Goal: Transaction & Acquisition: Obtain resource

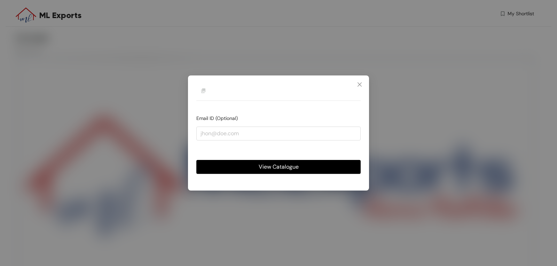
click at [297, 168] on span "View Catalogue" at bounding box center [279, 167] width 40 height 9
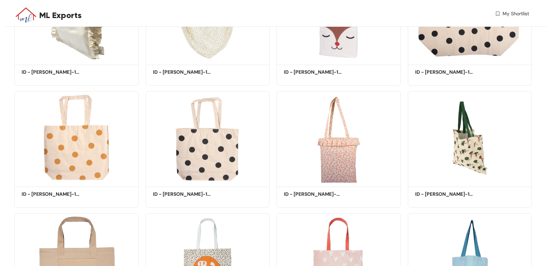
scroll to position [323, 0]
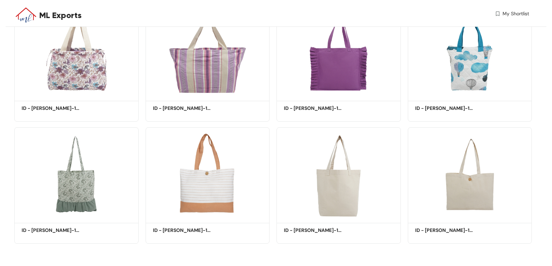
drag, startPoint x: 554, startPoint y: 61, endPoint x: 556, endPoint y: 210, distance: 148.6
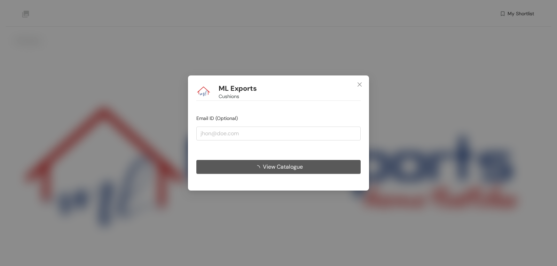
click at [279, 169] on span "View Catalogue" at bounding box center [283, 167] width 40 height 9
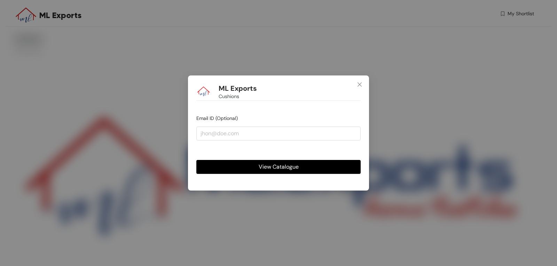
click at [272, 166] on span "View Catalogue" at bounding box center [279, 167] width 40 height 9
